Goal: Register for event/course

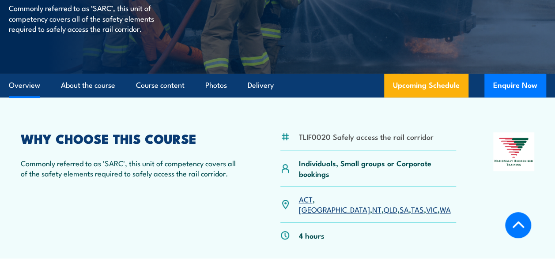
scroll to position [177, 0]
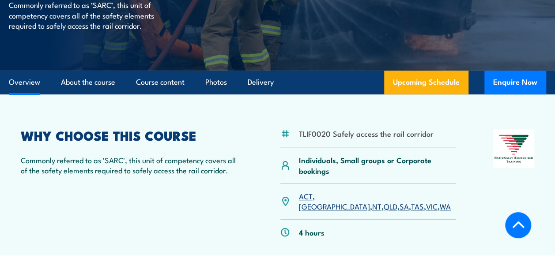
click at [425, 201] on link "VIC" at bounding box center [430, 206] width 11 height 11
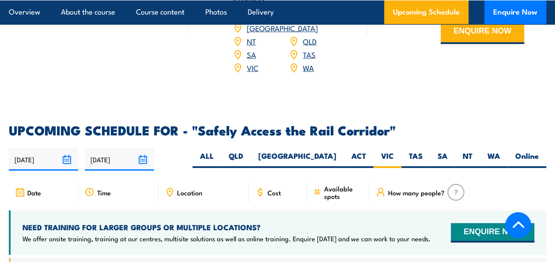
scroll to position [1203, 0]
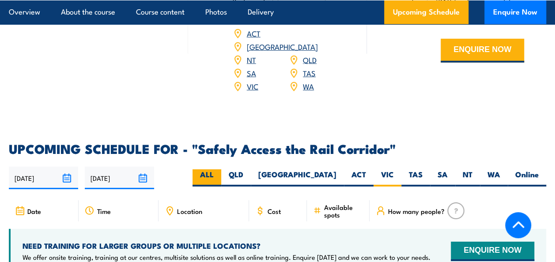
click at [221, 169] on label "ALL" at bounding box center [206, 177] width 29 height 17
click at [219, 169] on input "ALL" at bounding box center [217, 172] width 6 height 6
radio input "true"
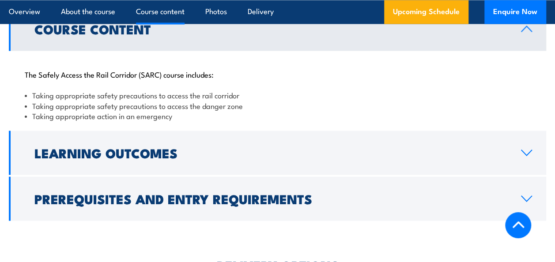
scroll to position [751, 0]
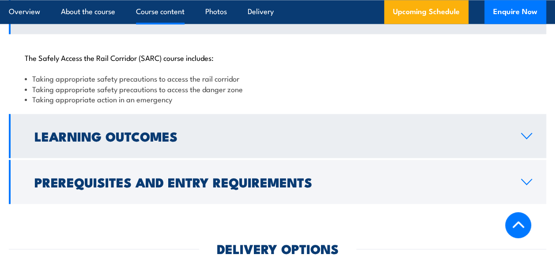
click at [504, 130] on h2 "Learning Outcomes" at bounding box center [270, 135] width 472 height 11
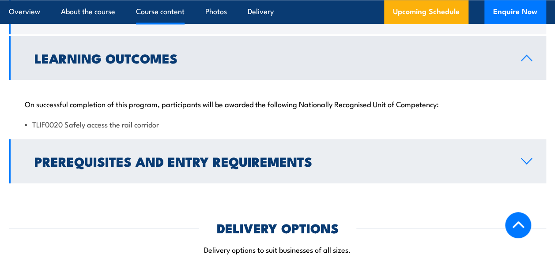
click at [481, 161] on link "Prerequisites and Entry Requirements" at bounding box center [277, 161] width 537 height 44
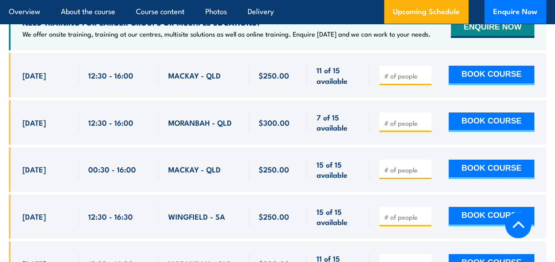
scroll to position [1413, 0]
